Goal: Use online tool/utility: Utilize a website feature to perform a specific function

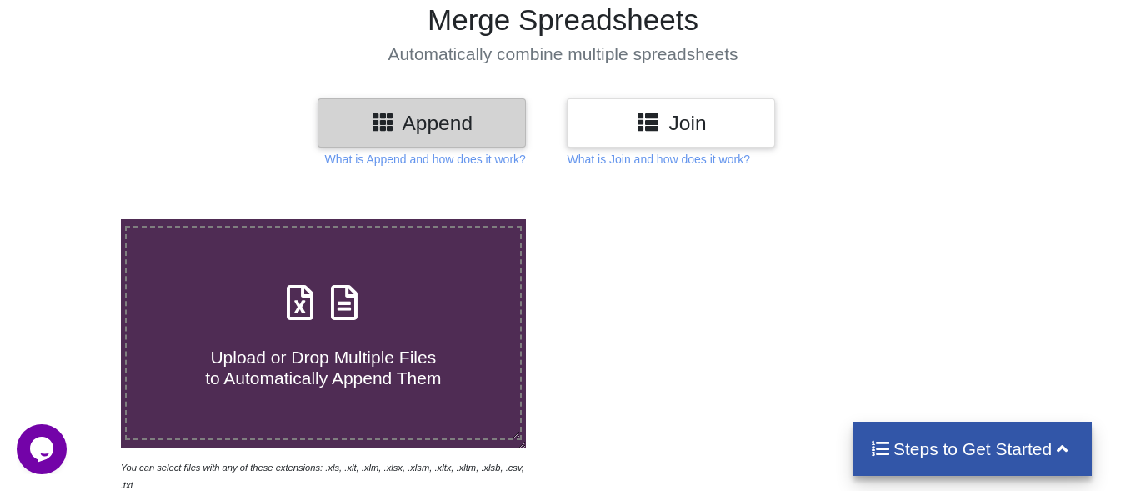
scroll to position [83, 0]
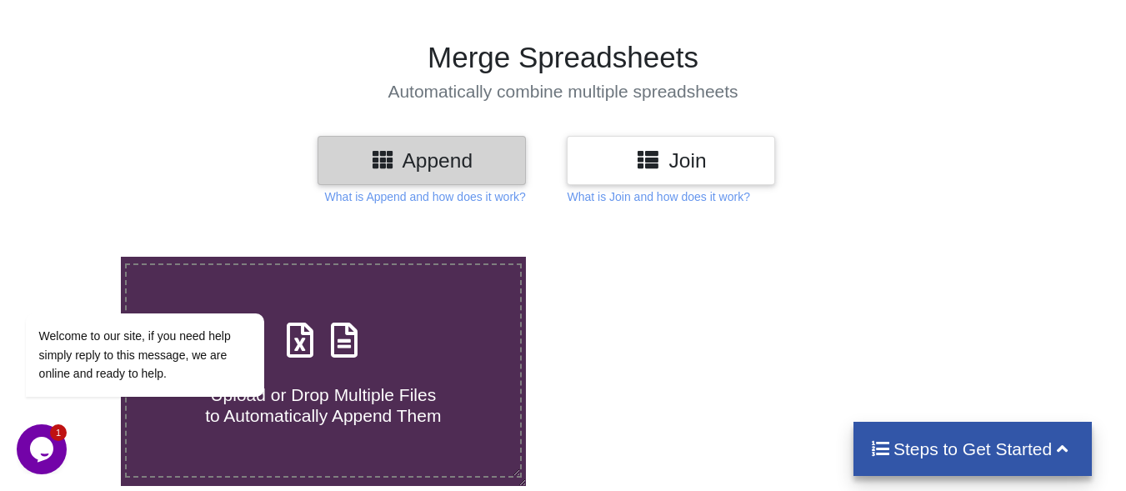
click at [384, 358] on div "Upload or Drop Multiple Files to Automatically Append Them" at bounding box center [323, 370] width 393 height 112
click at [75, 257] on input "Upload or Drop Multiple Files to Automatically Append Them" at bounding box center [75, 257] width 0 height 0
type input "C:\fakepath\mv-report-[DATE]-[DATE] (1).csv"
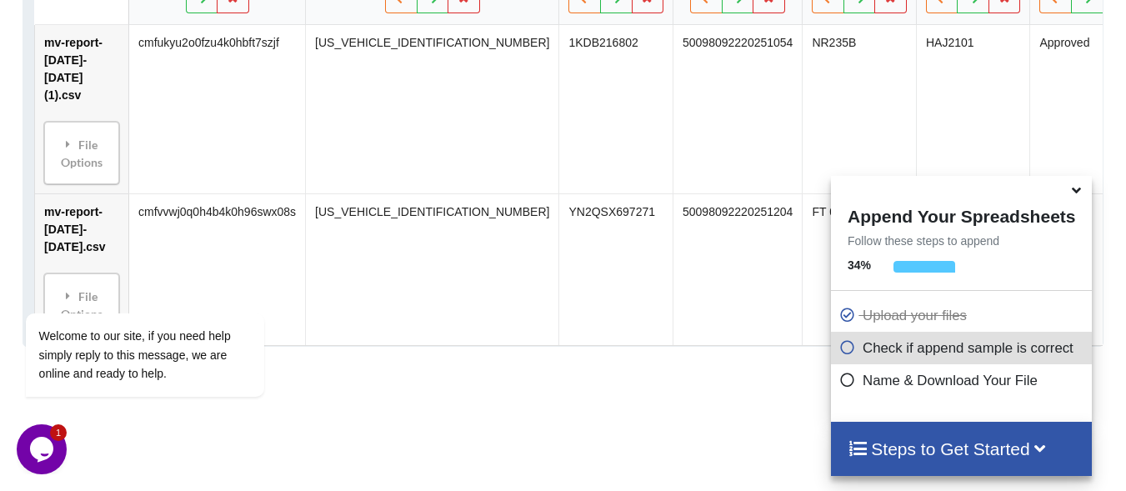
scroll to position [982, 0]
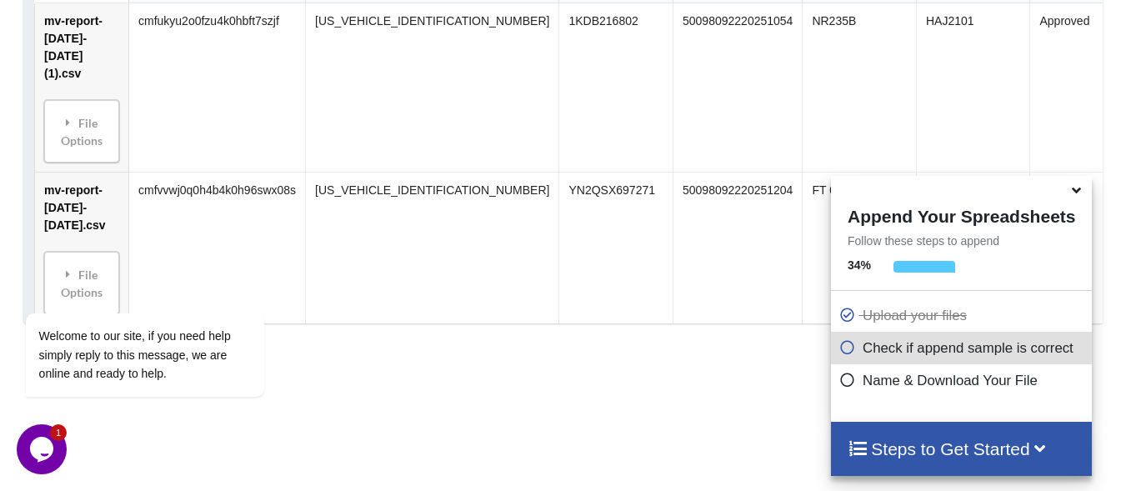
click at [1078, 191] on icon at bounding box center [1075, 187] width 17 height 15
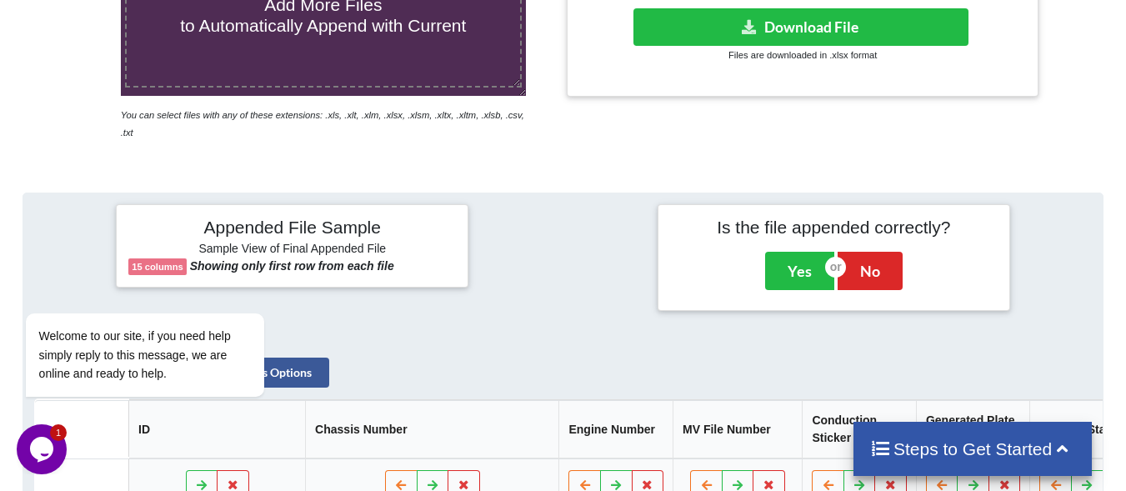
scroll to position [192, 0]
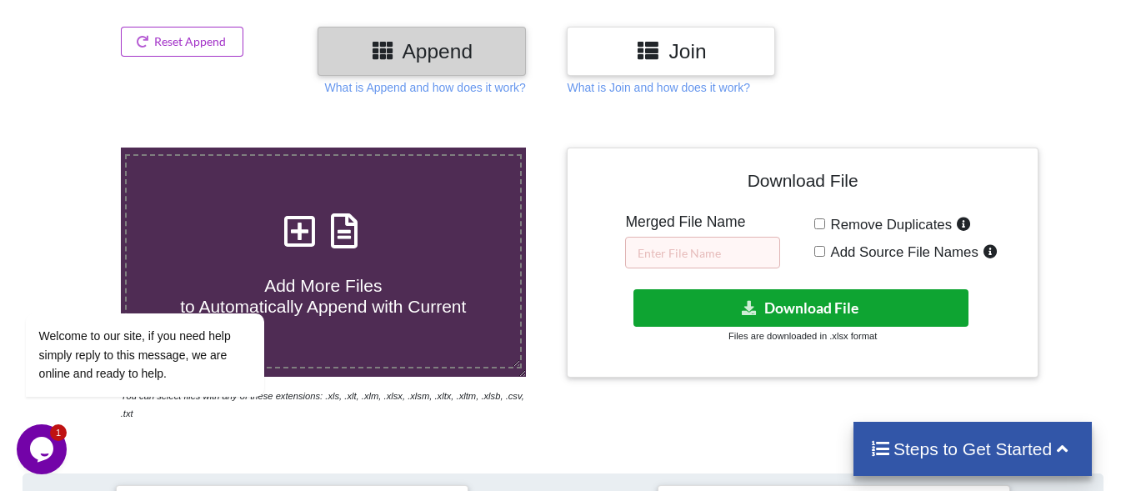
click at [797, 314] on button "Download File" at bounding box center [800, 307] width 335 height 37
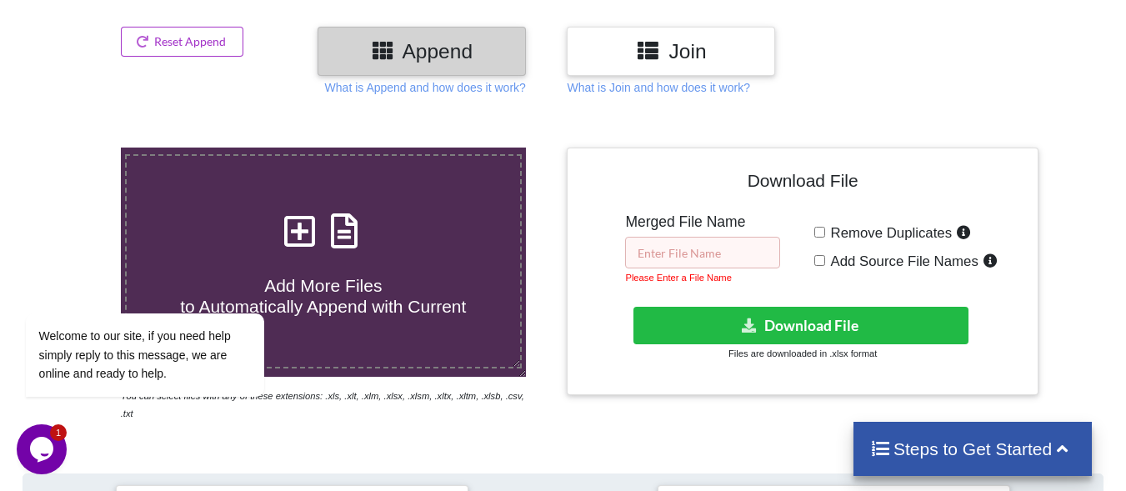
click at [707, 252] on input "text" at bounding box center [702, 253] width 155 height 32
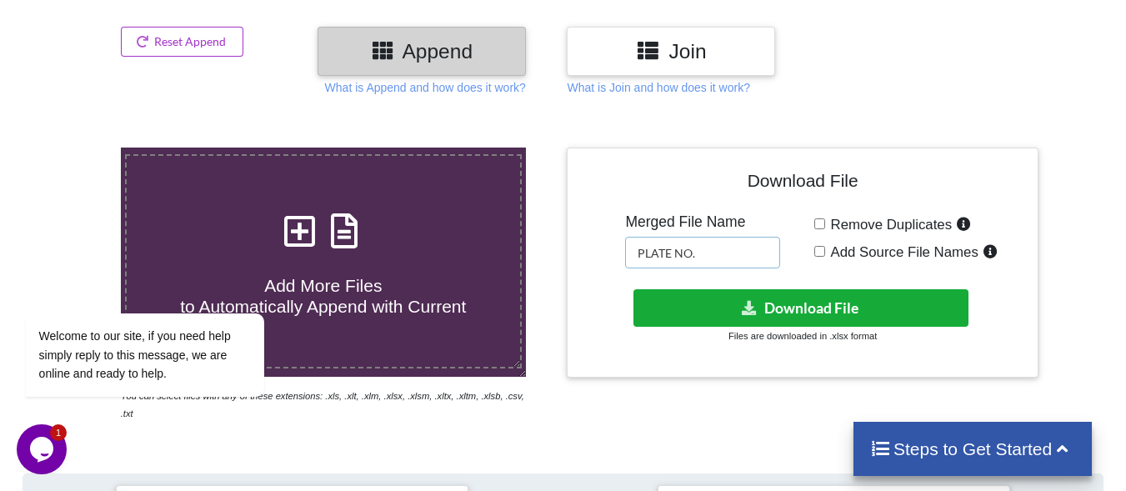
type input "PLATE NO."
click at [822, 305] on button "Download File" at bounding box center [800, 307] width 335 height 37
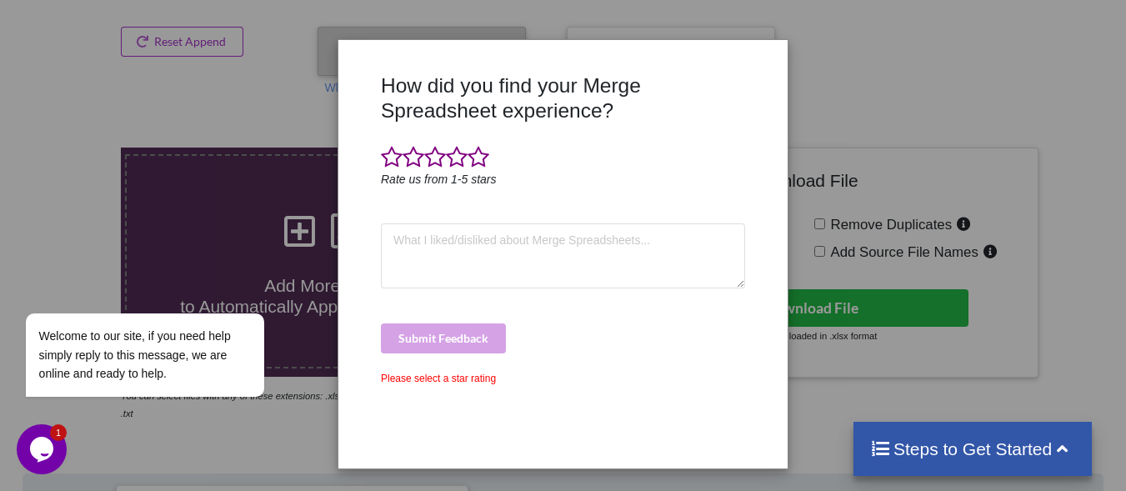
click at [951, 157] on div "How did you find your Merge Spreadsheet experience? Rate us from 1-5 stars Subm…" at bounding box center [563, 245] width 1126 height 491
click at [408, 157] on span at bounding box center [413, 157] width 22 height 23
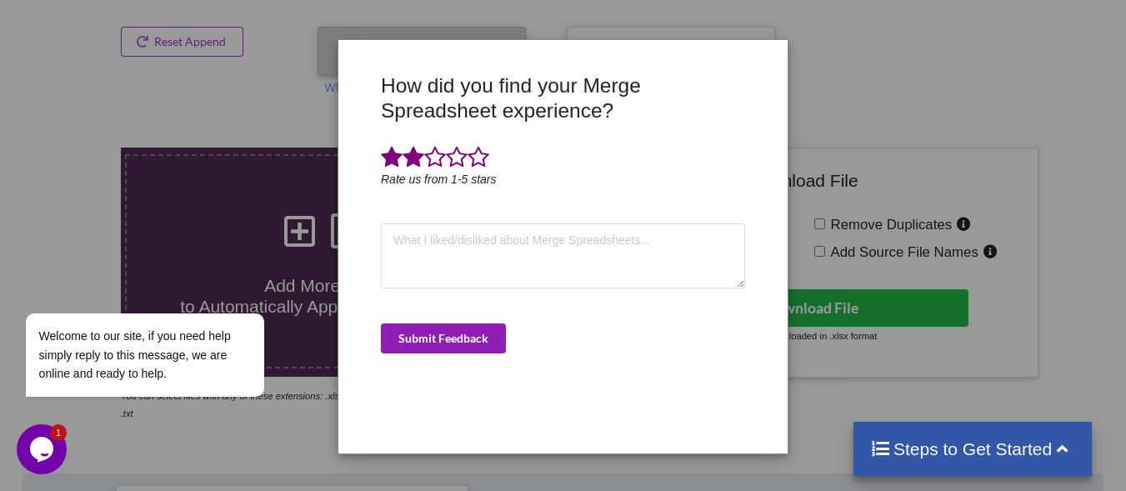
click at [482, 324] on button "Submit Feedback" at bounding box center [443, 338] width 125 height 30
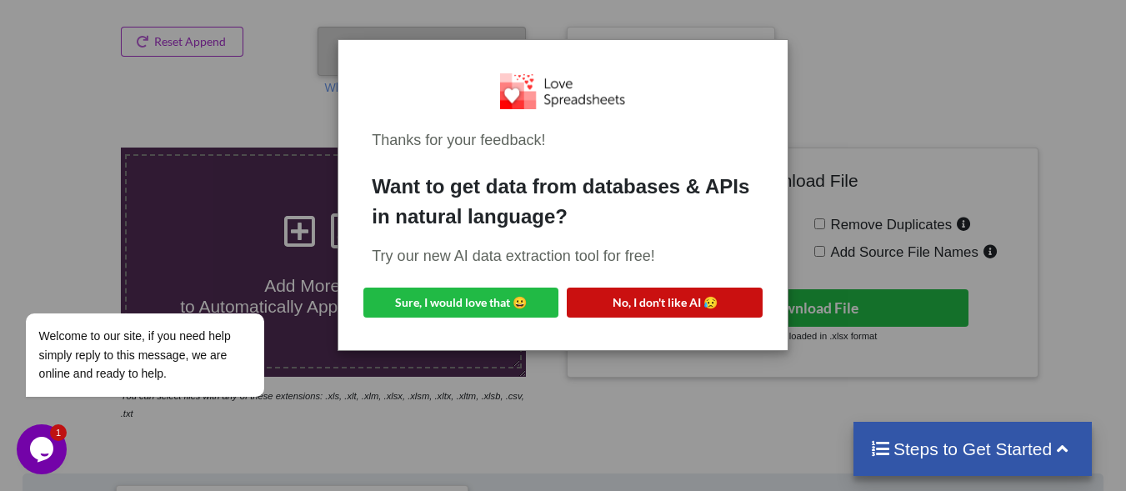
click at [739, 301] on button "No, I don't like AI 😥" at bounding box center [664, 302] width 195 height 30
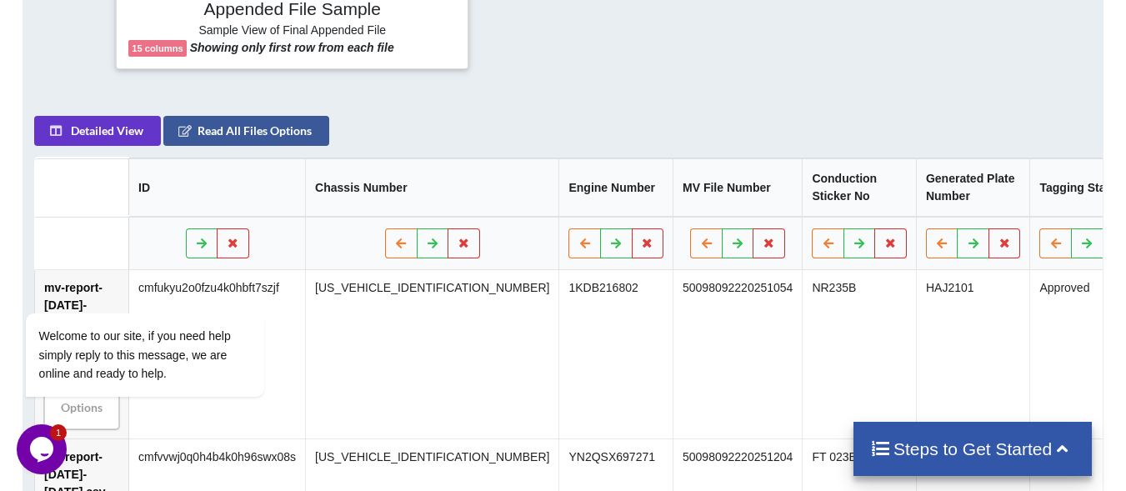
scroll to position [750, 0]
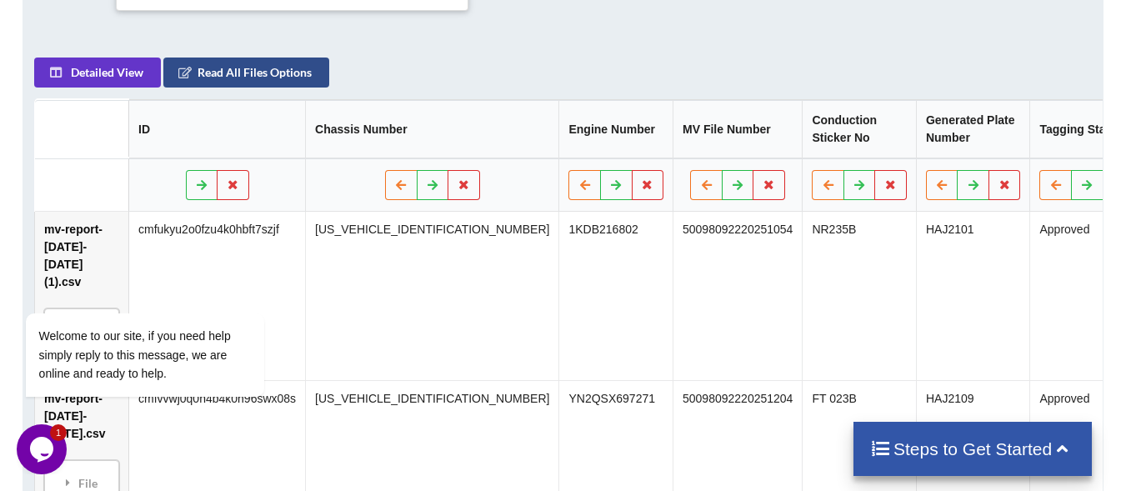
click at [315, 61] on button "Read All Files Options" at bounding box center [246, 72] width 166 height 30
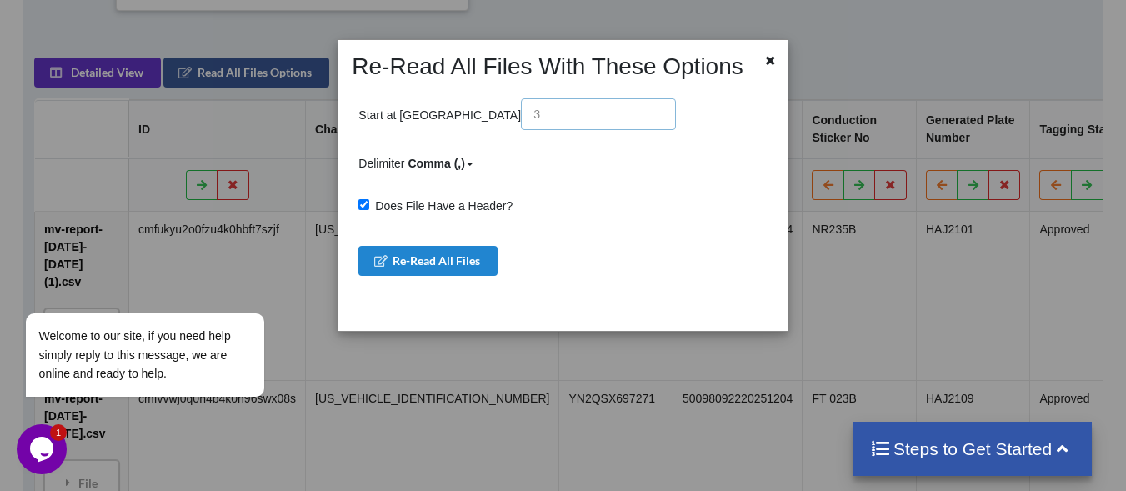
click at [521, 119] on input "text" at bounding box center [598, 114] width 155 height 32
type input "1"
click at [473, 259] on button "Re-Read All Files" at bounding box center [427, 261] width 139 height 30
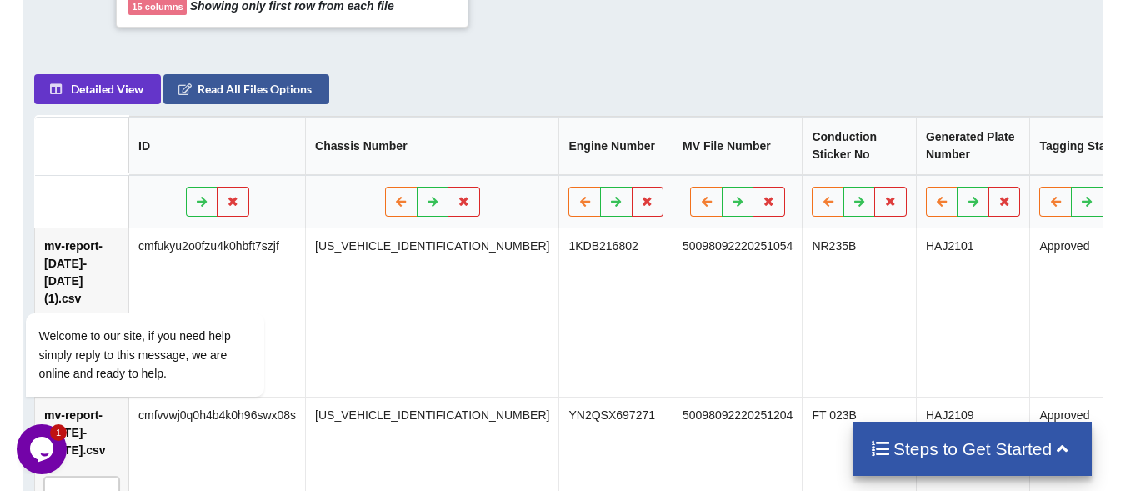
scroll to position [667, 0]
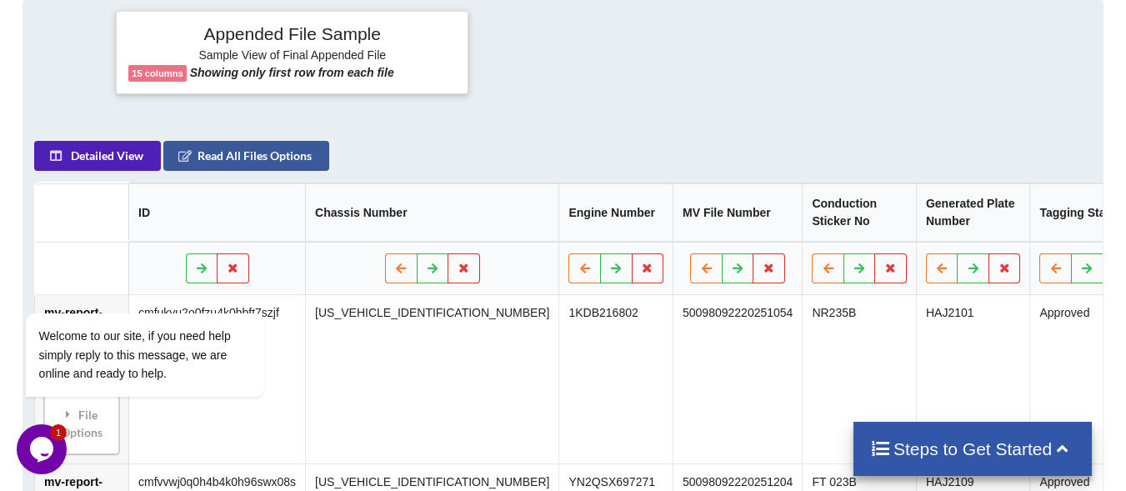
click at [87, 145] on button "Detailed View" at bounding box center [97, 156] width 127 height 30
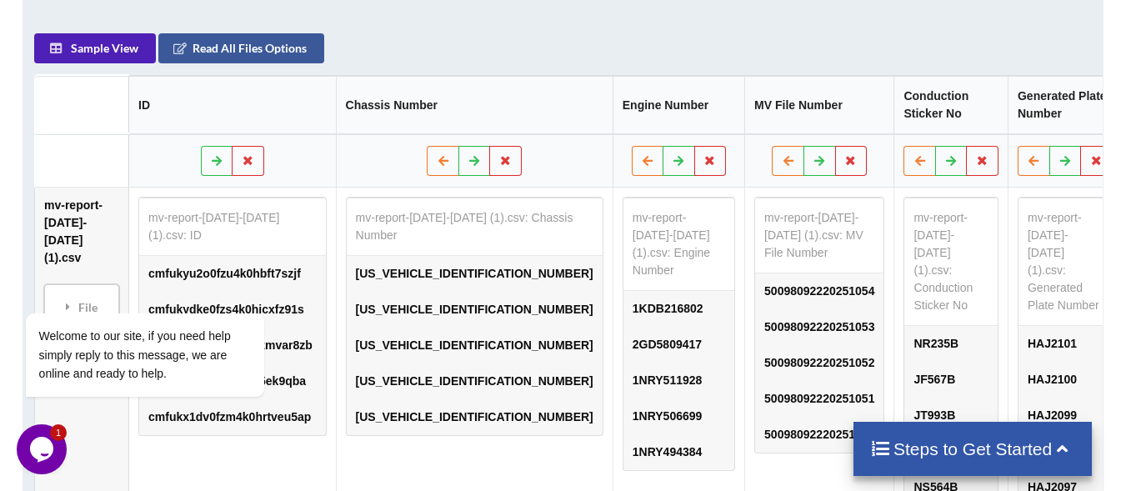
scroll to position [750, 0]
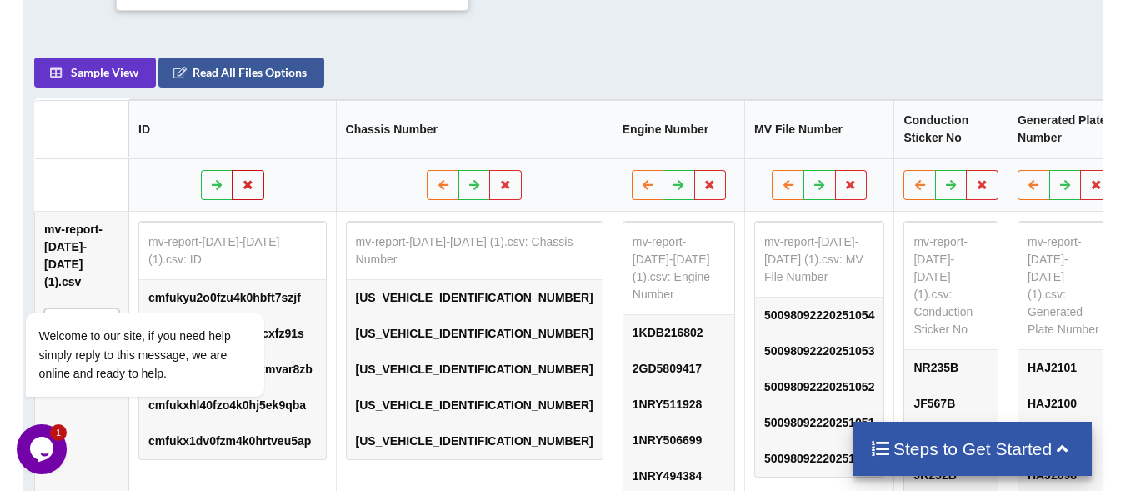
click at [248, 179] on icon at bounding box center [248, 184] width 14 height 10
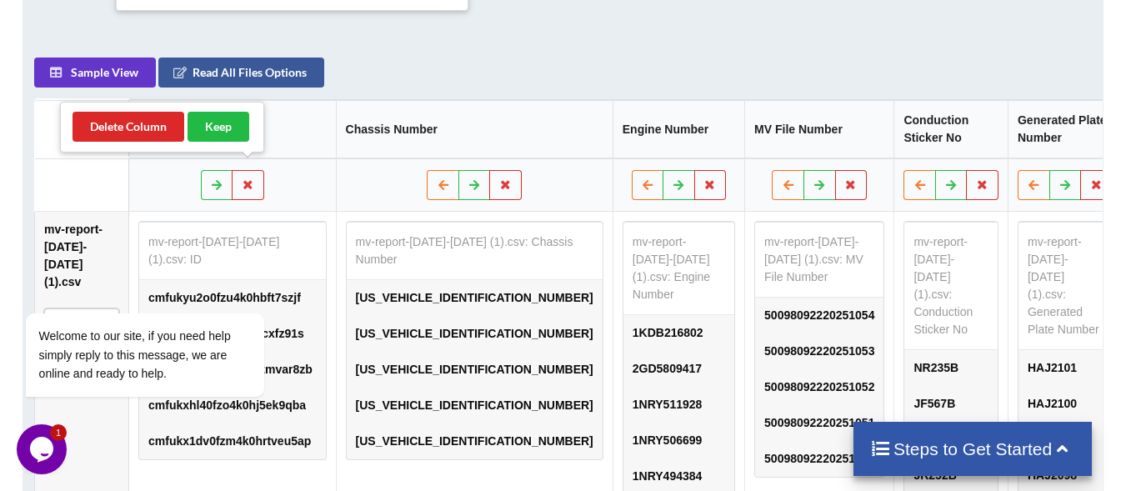
click at [301, 124] on th "ID" at bounding box center [231, 129] width 207 height 58
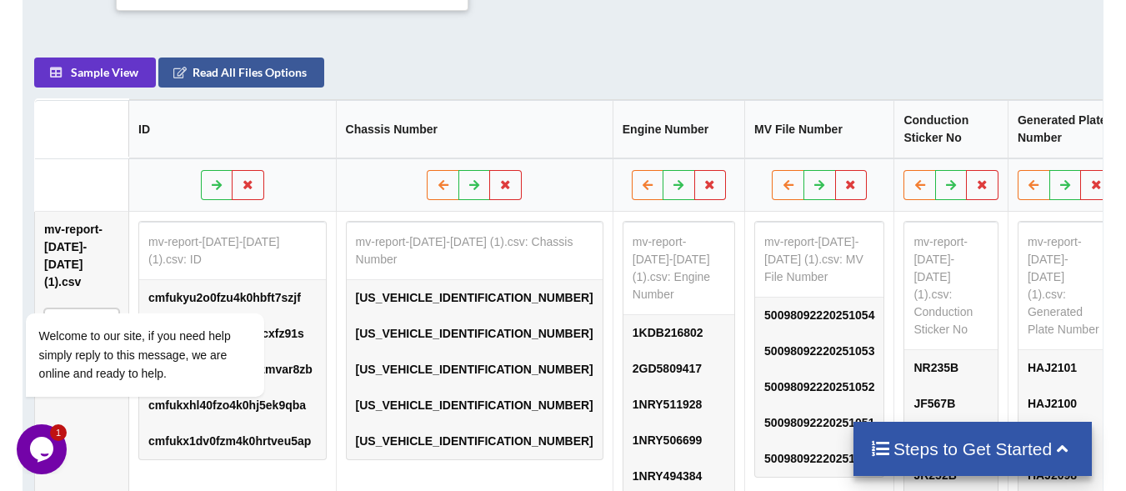
click at [236, 59] on button "Read All Files Options" at bounding box center [241, 72] width 166 height 30
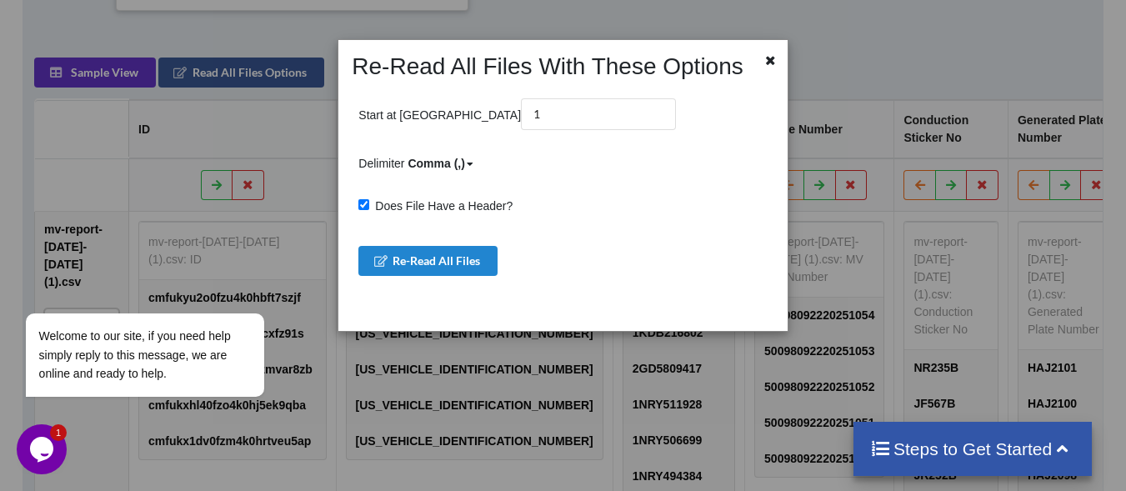
click at [457, 161] on div "Comma (,)" at bounding box center [435, 163] width 57 height 17
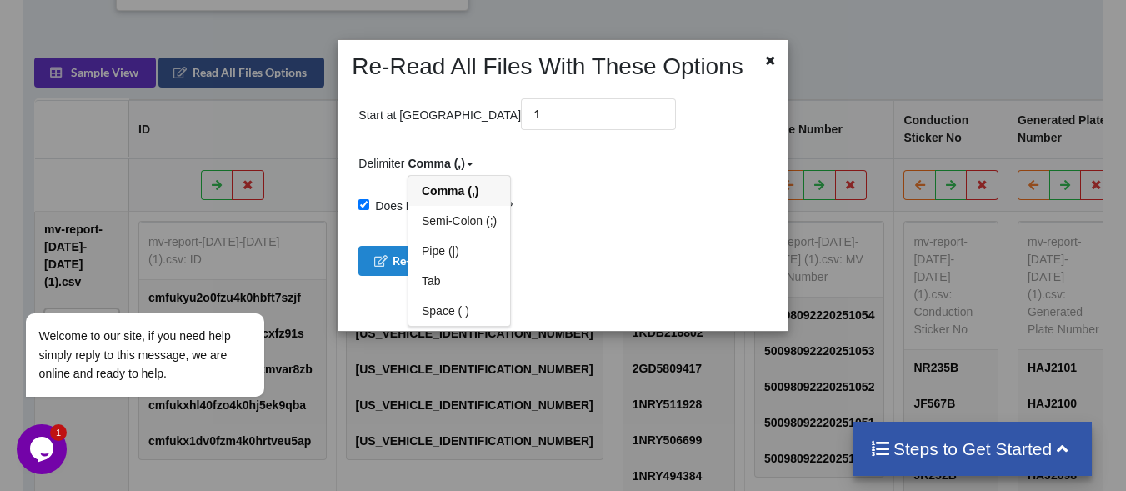
click at [461, 162] on div "Comma (,)" at bounding box center [435, 163] width 57 height 17
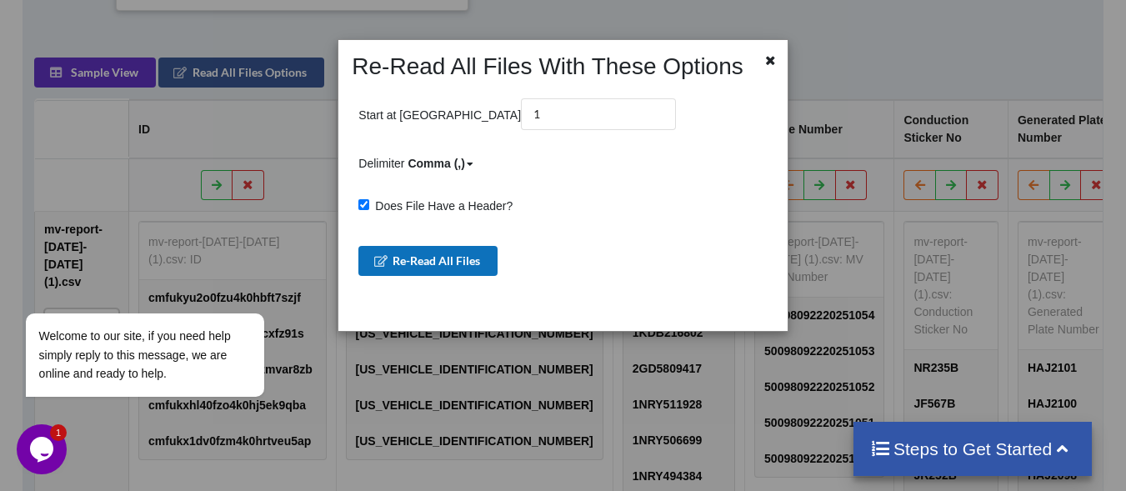
click at [446, 266] on button "Re-Read All Files" at bounding box center [427, 261] width 139 height 30
